Goal: Task Accomplishment & Management: Manage account settings

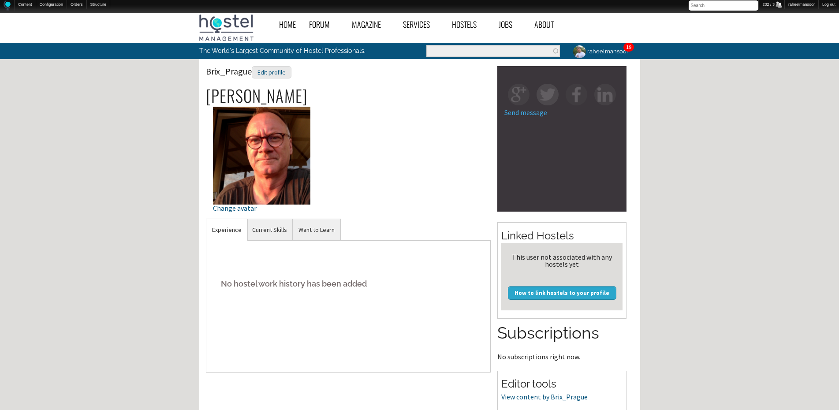
drag, startPoint x: 813, startPoint y: 343, endPoint x: 747, endPoint y: 322, distance: 69.6
click at [808, 340] on div "Home Forum « Back Forum Forums Index « Back Forums Index New Posts Recent Activ…" at bounding box center [419, 304] width 839 height 590
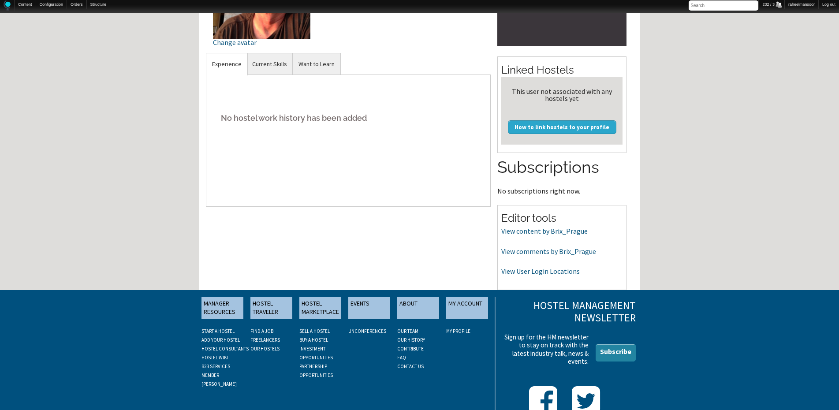
scroll to position [189, 0]
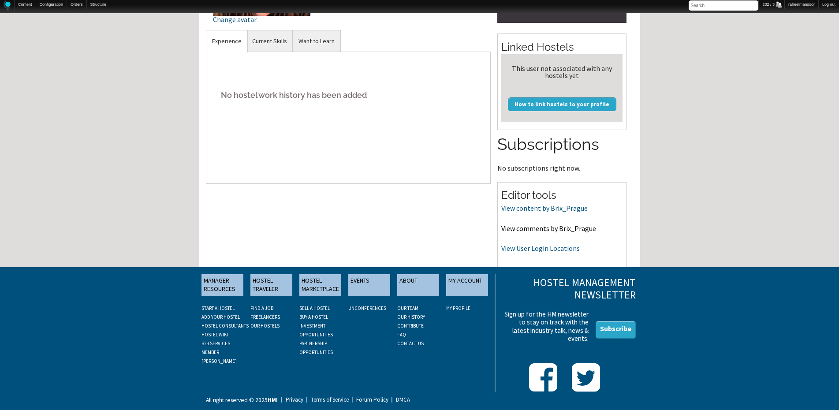
click at [556, 229] on link "View comments by Brix_Prague" at bounding box center [548, 228] width 95 height 9
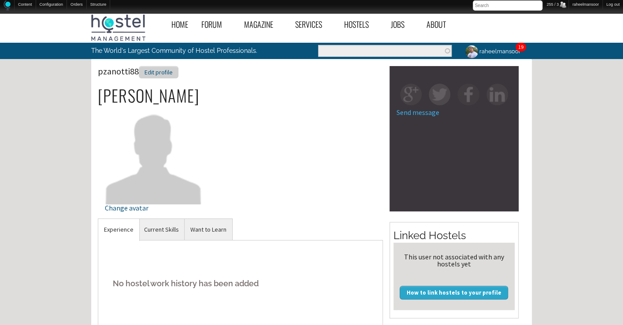
click at [159, 75] on div "Edit profile" at bounding box center [159, 72] width 40 height 13
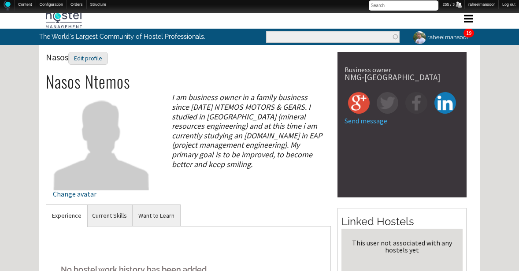
click at [275, 148] on div "I am business owner in a family business since 1995 NTEMOS MOTORS & GEARS. I st…" at bounding box center [247, 131] width 166 height 76
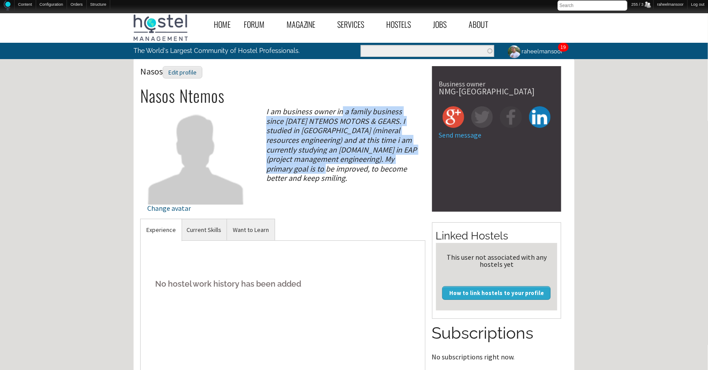
drag, startPoint x: 340, startPoint y: 114, endPoint x: 366, endPoint y: 166, distance: 58.4
click at [366, 166] on div "I am business owner in a family business since 1995 NTEMOS MOTORS & GEARS. I st…" at bounding box center [342, 145] width 166 height 76
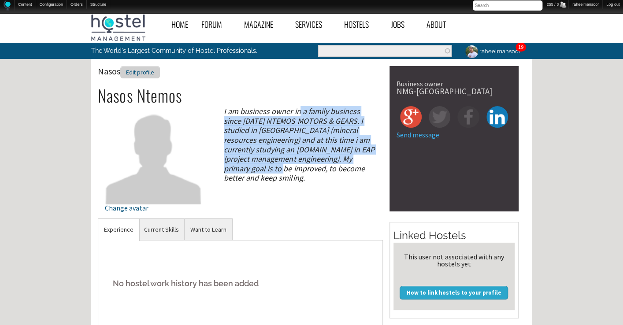
click at [147, 71] on div "Edit profile" at bounding box center [140, 72] width 40 height 13
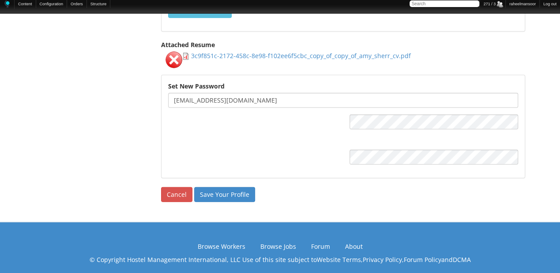
scroll to position [1246, 0]
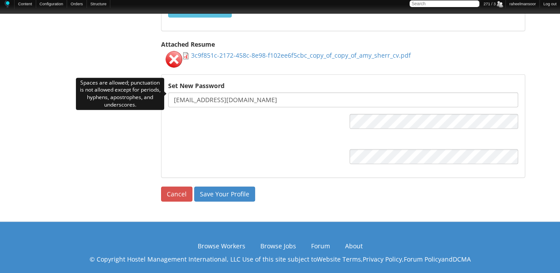
drag, startPoint x: 217, startPoint y: 93, endPoint x: 274, endPoint y: 93, distance: 57.3
click at [274, 93] on input "amygracesherr@gmail.com" at bounding box center [343, 100] width 350 height 15
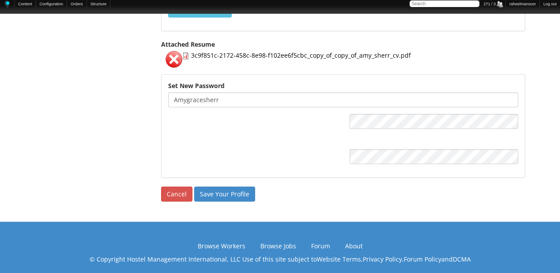
type input "amygracesherr"
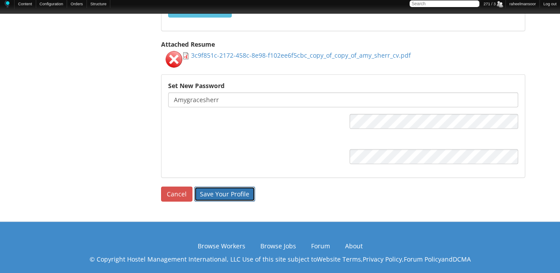
click at [212, 189] on input "Save Your Profile" at bounding box center [224, 194] width 61 height 15
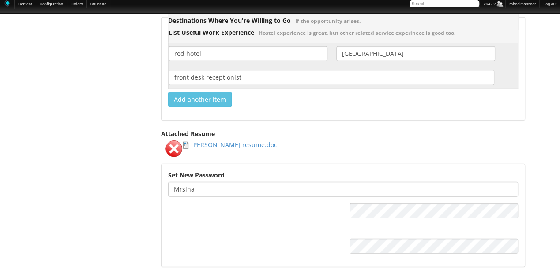
scroll to position [1175, 0]
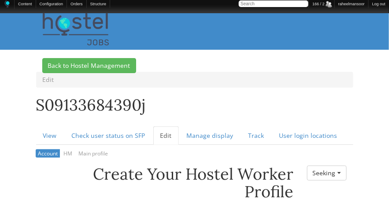
click at [352, 110] on h1 "S09133684390j" at bounding box center [194, 108] width 317 height 22
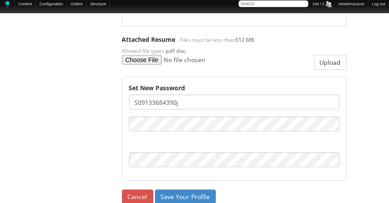
scroll to position [1769, 0]
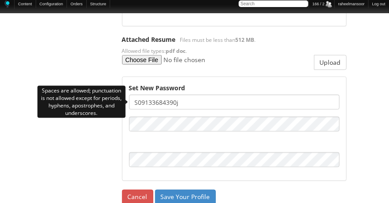
drag, startPoint x: 221, startPoint y: 105, endPoint x: 95, endPoint y: 99, distance: 126.3
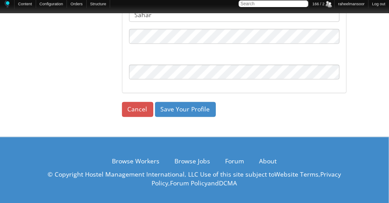
scroll to position [1857, 0]
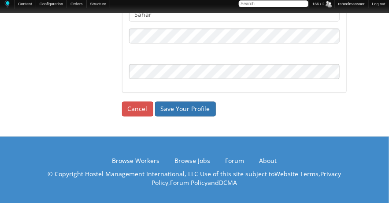
type input "Sahar"
click at [197, 108] on input "Save Your Profile" at bounding box center [185, 109] width 61 height 15
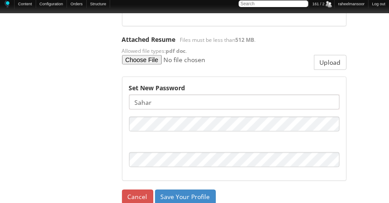
scroll to position [1801, 0]
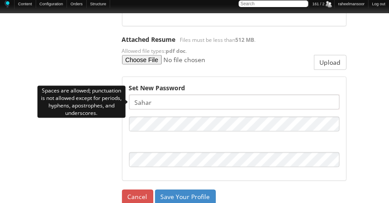
click at [164, 106] on input "Sahar" at bounding box center [234, 102] width 211 height 15
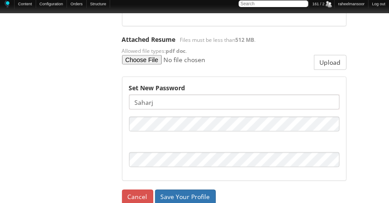
type input "Saharj"
click at [173, 196] on input "Save Your Profile" at bounding box center [185, 197] width 61 height 15
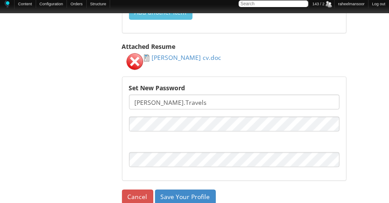
scroll to position [1762, 0]
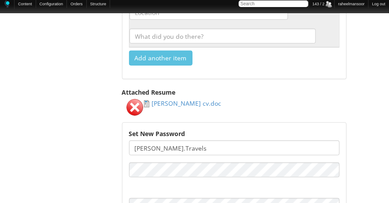
scroll to position [1762, 0]
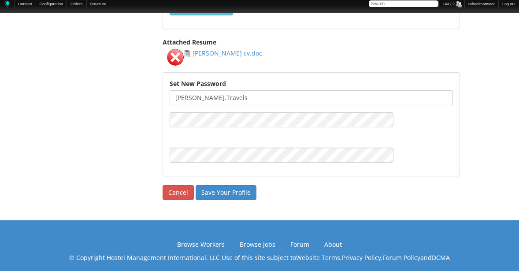
scroll to position [1413, 0]
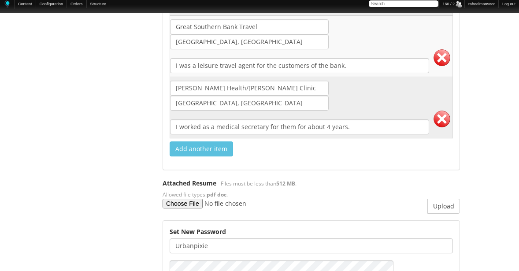
scroll to position [1881, 0]
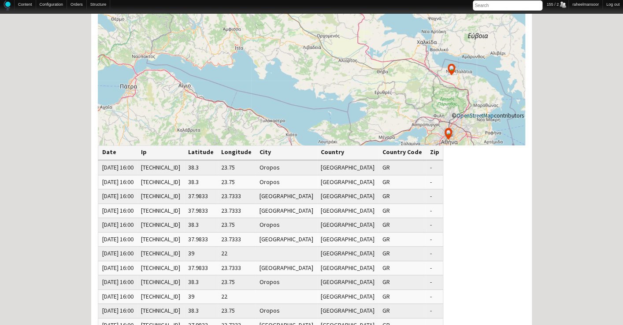
scroll to position [282, 0]
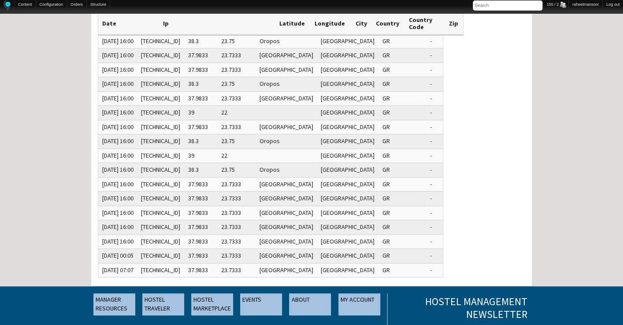
click at [561, 210] on div "Home Forum « Back Forum Forums Index « Back Forums Index New Posts Recent Activ…" at bounding box center [311, 78] width 623 height 703
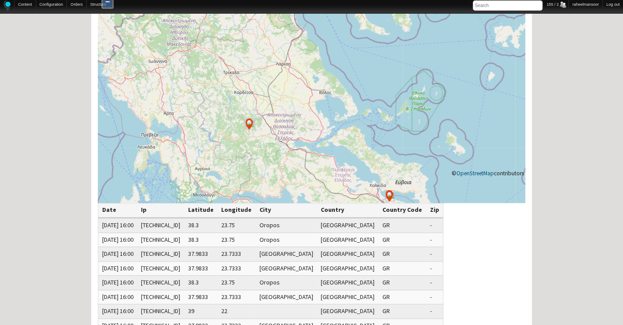
scroll to position [102, 0]
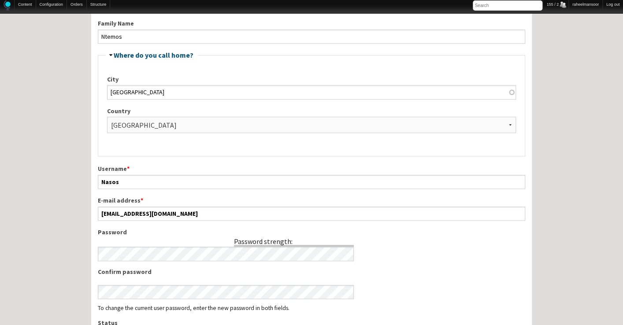
scroll to position [260, 0]
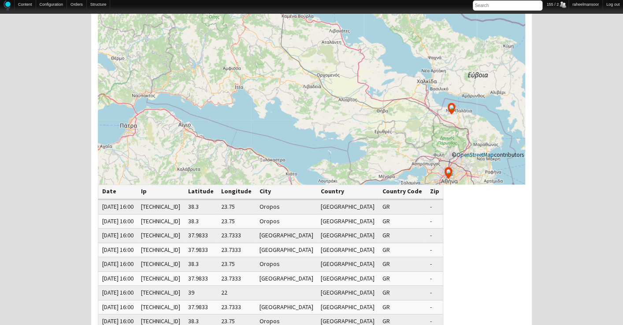
scroll to position [102, 0]
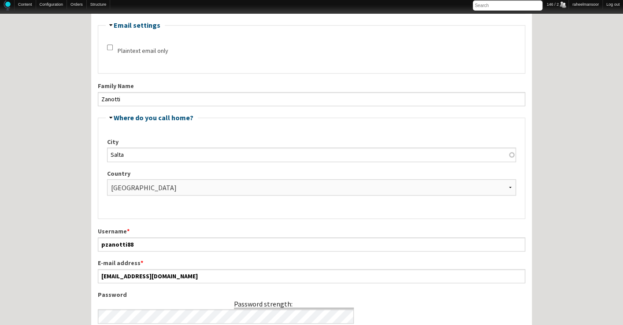
scroll to position [242, 0]
